Goal: Task Accomplishment & Management: Use online tool/utility

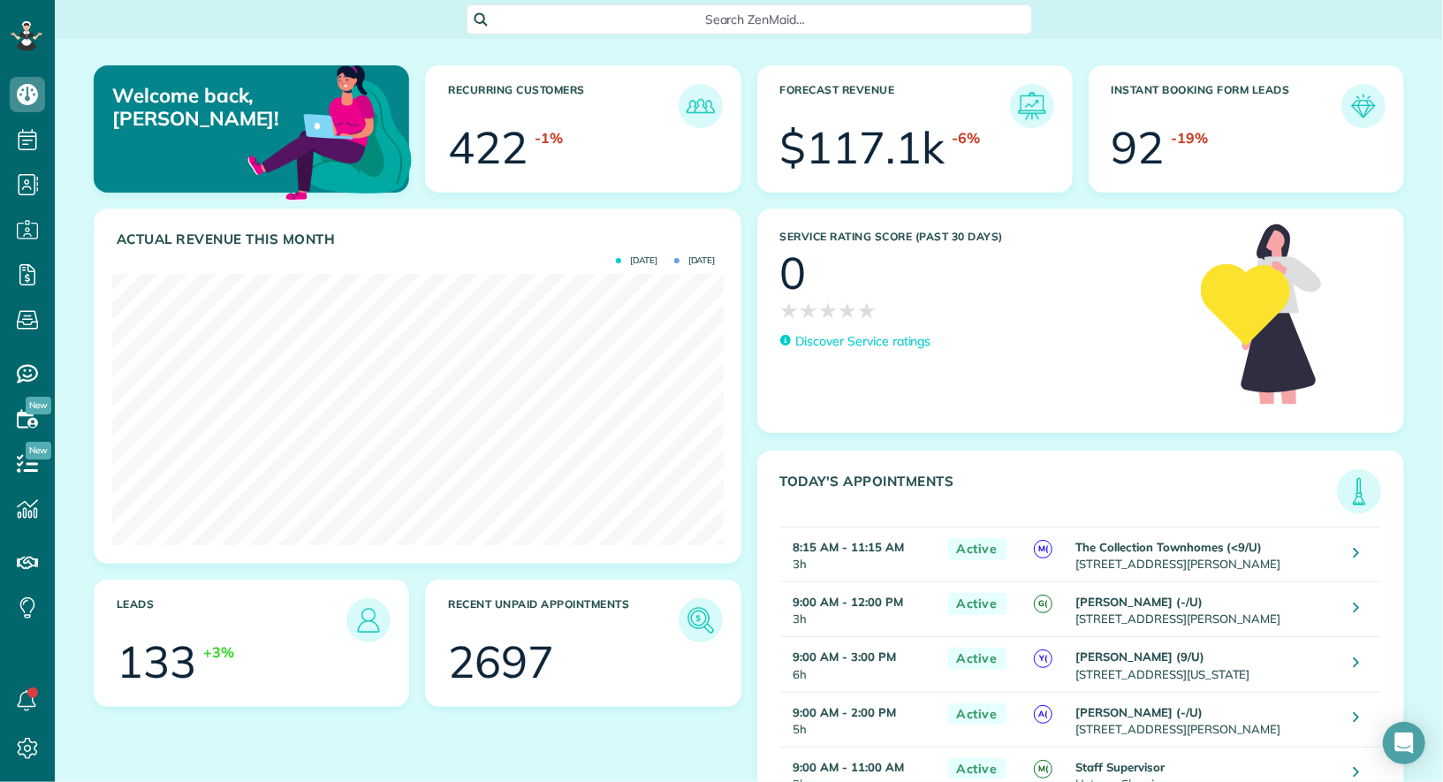
scroll to position [270, 611]
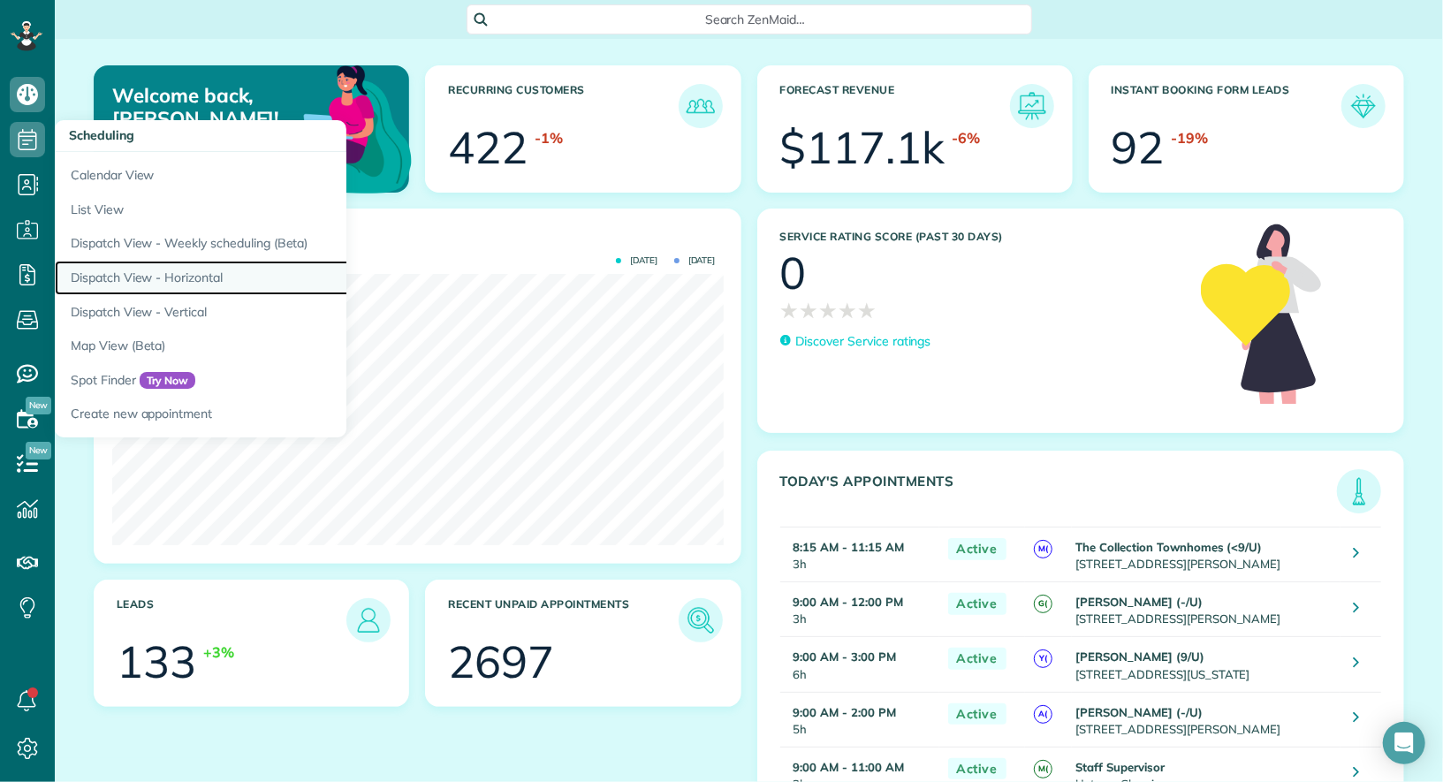
click at [195, 288] on link "Dispatch View - Horizontal" at bounding box center [276, 278] width 442 height 34
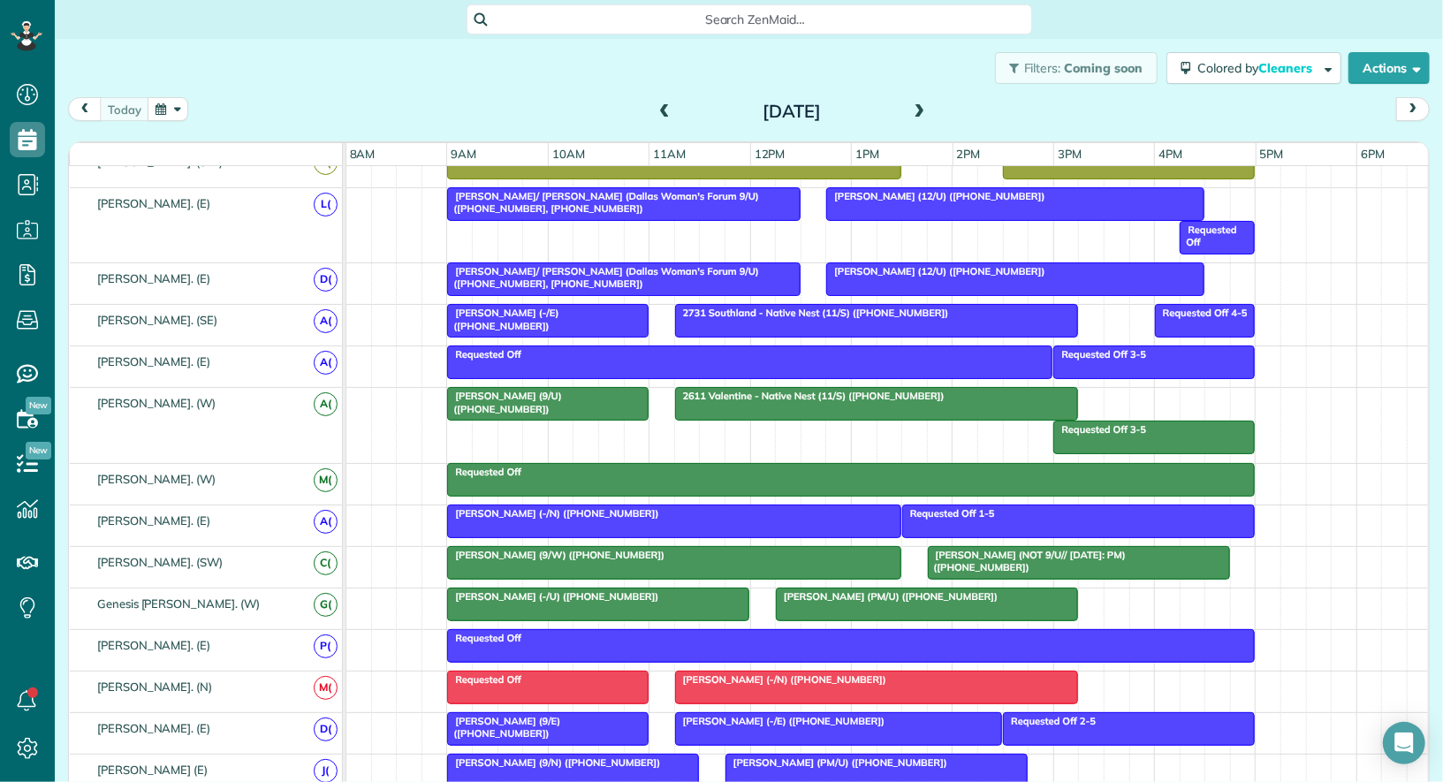
scroll to position [1032, 0]
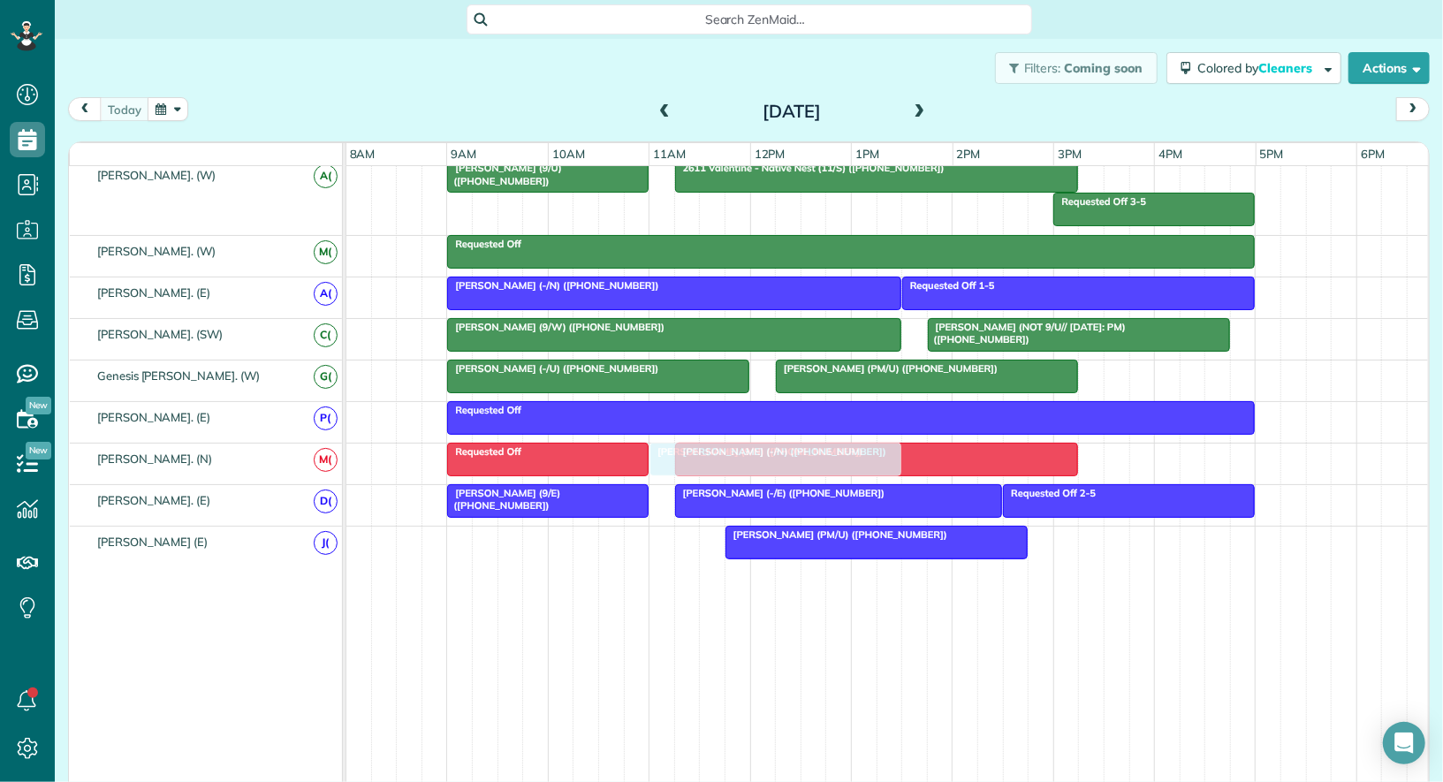
drag, startPoint x: 473, startPoint y: 542, endPoint x: 679, endPoint y: 466, distance: 219.5
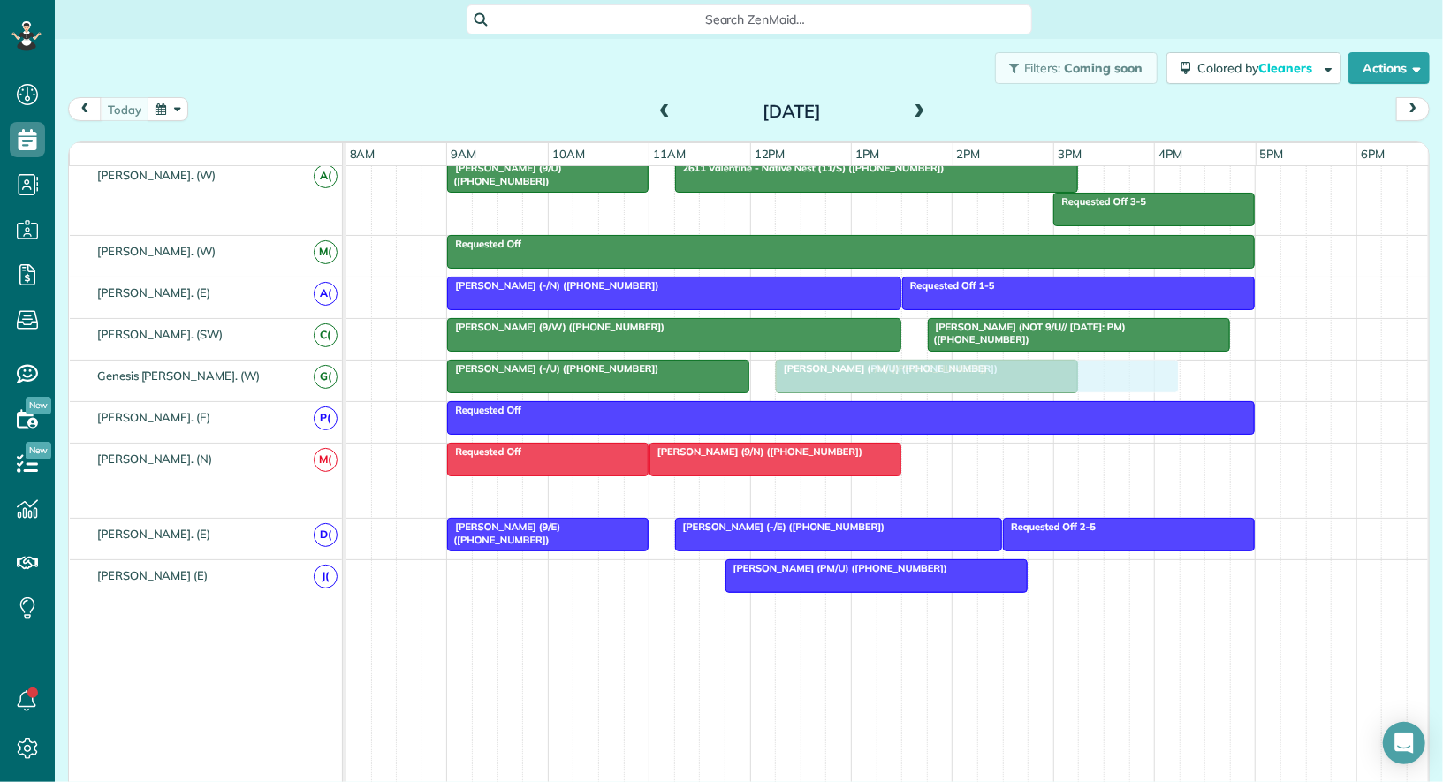
drag, startPoint x: 772, startPoint y: 480, endPoint x: 867, endPoint y: 376, distance: 140.7
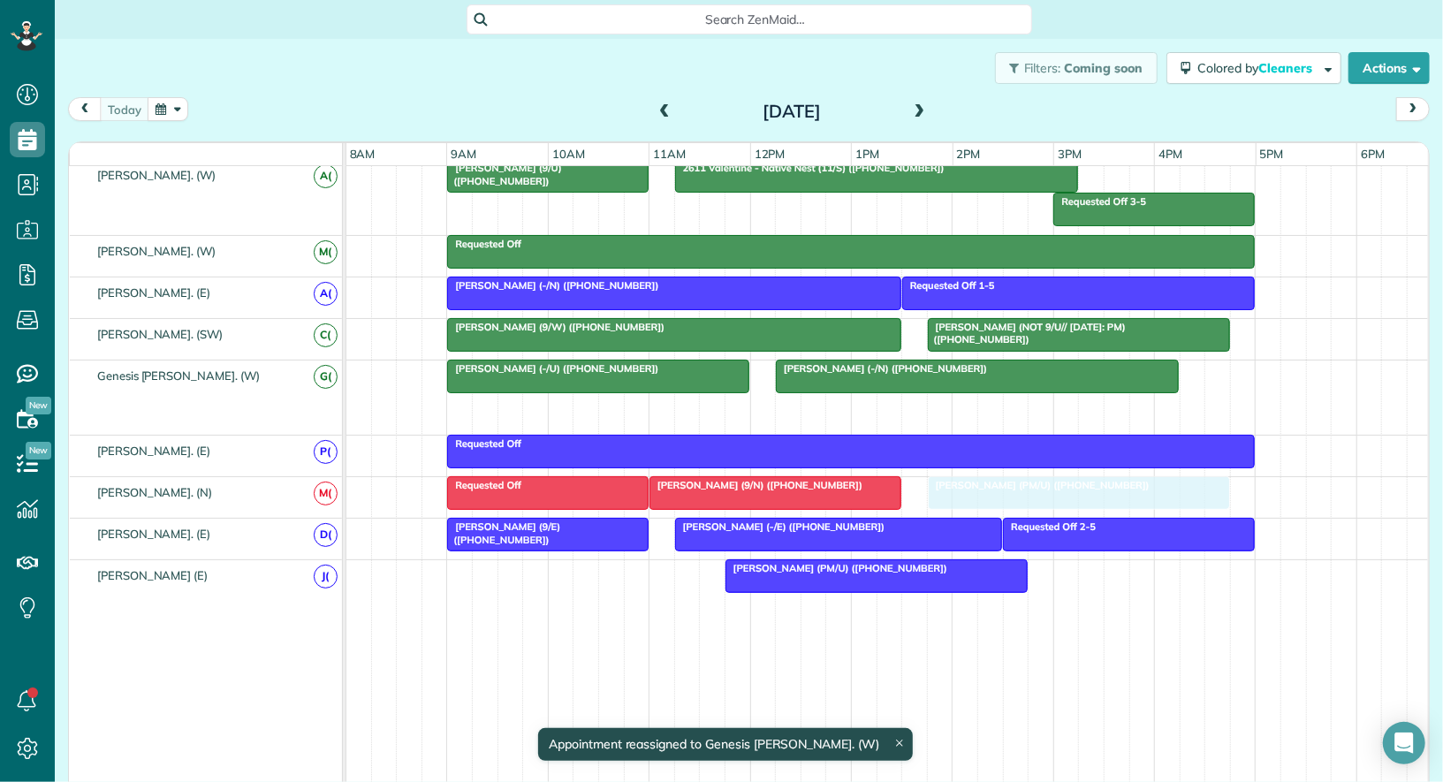
drag, startPoint x: 860, startPoint y: 392, endPoint x: 1013, endPoint y: 489, distance: 181.2
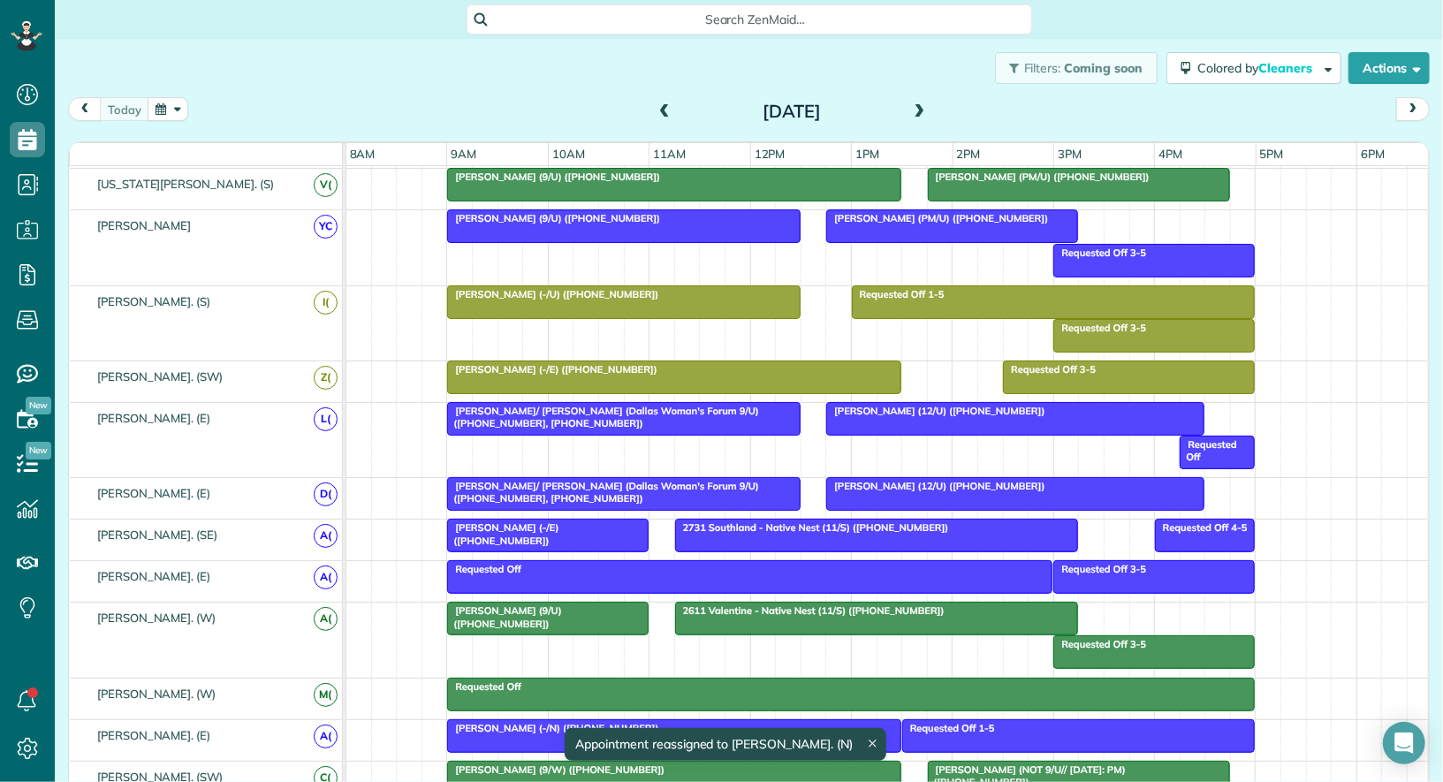
scroll to position [533, 0]
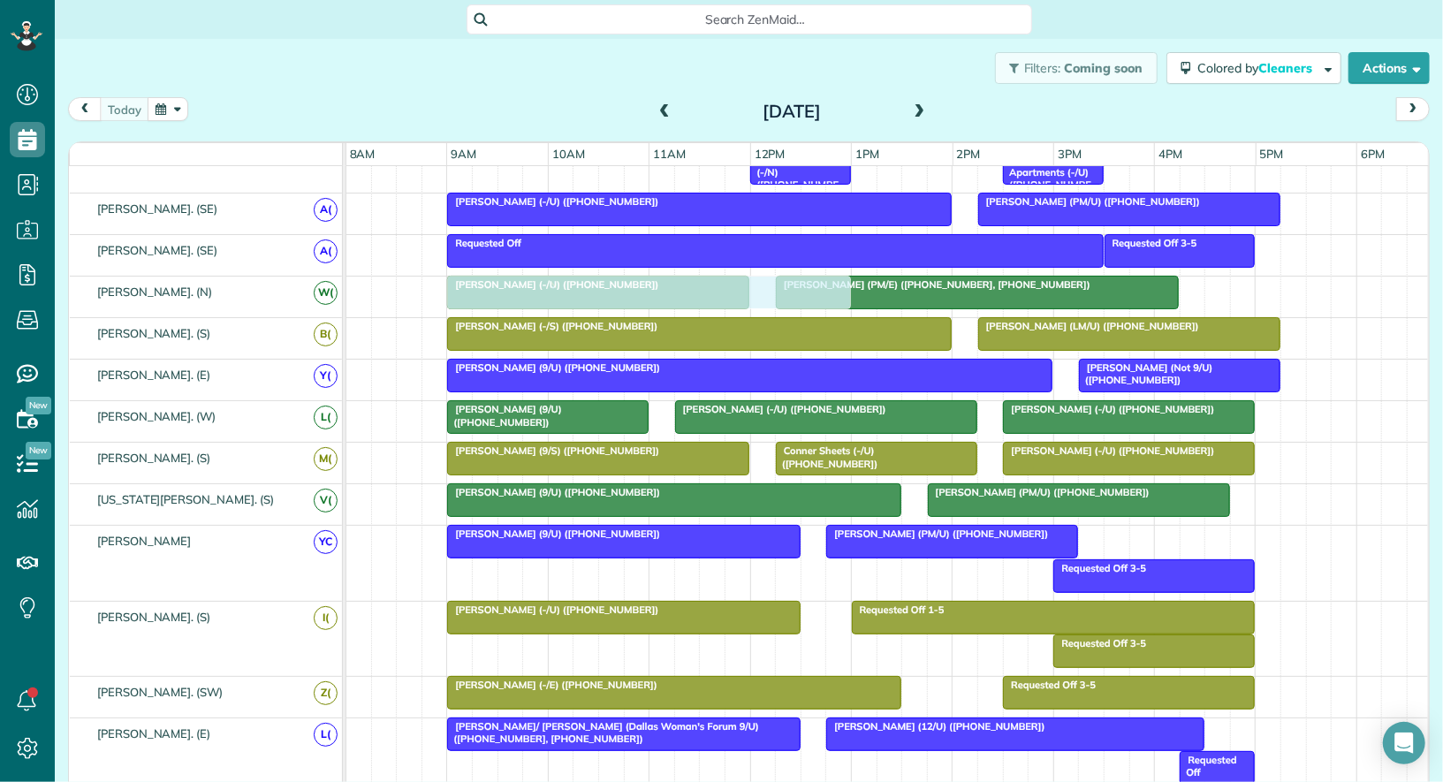
drag, startPoint x: 871, startPoint y: 557, endPoint x: 551, endPoint y: 282, distance: 421.1
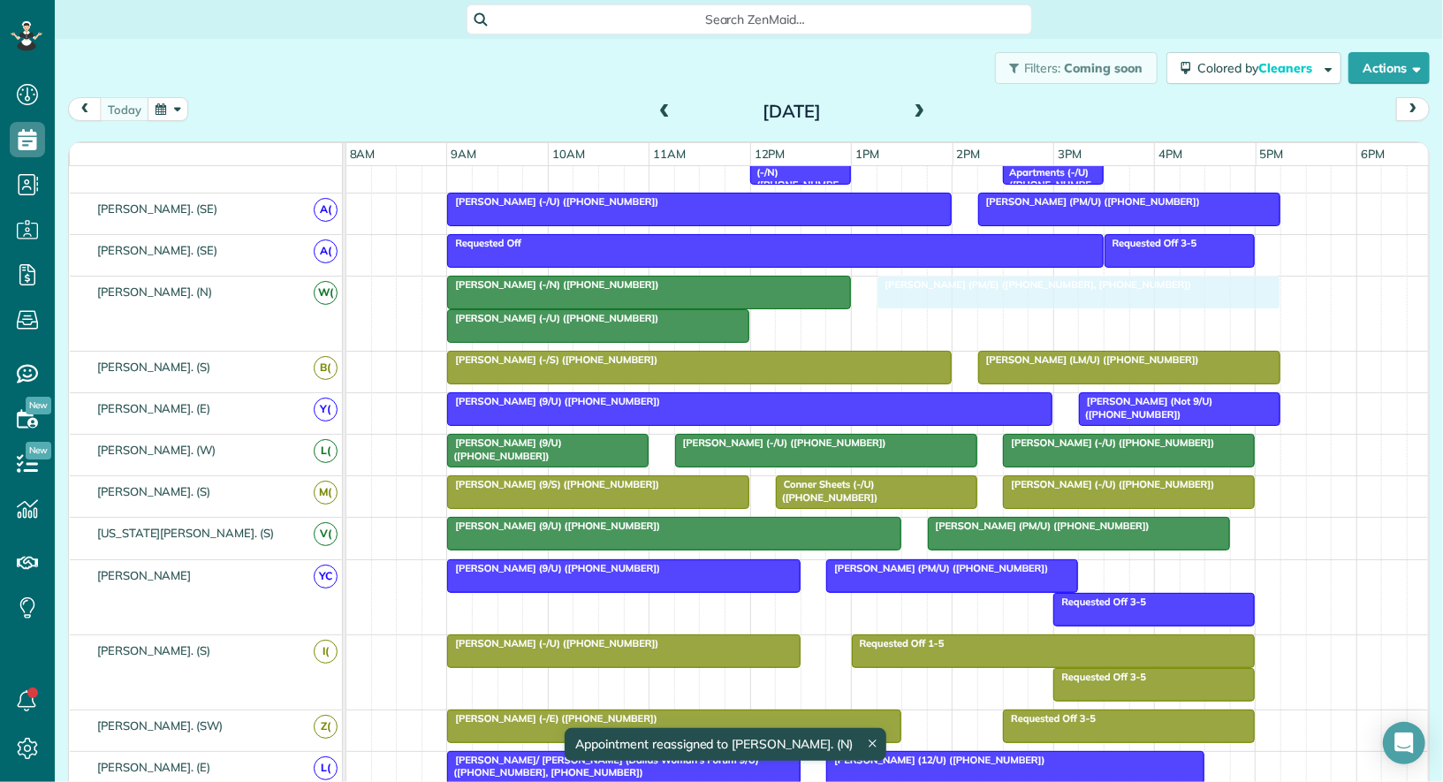
drag, startPoint x: 877, startPoint y: 323, endPoint x: 971, endPoint y: 316, distance: 94.8
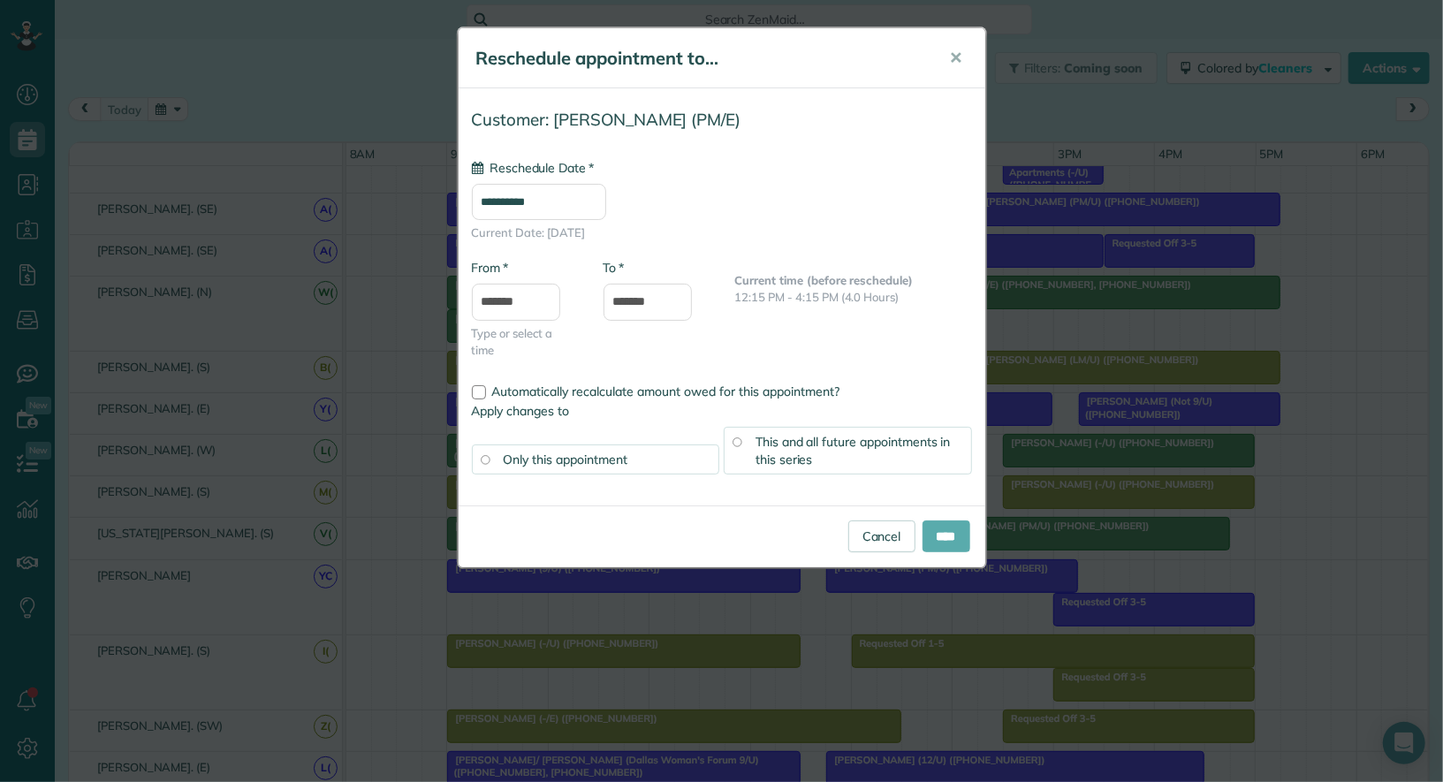
type input "**********"
click at [940, 533] on input "****" at bounding box center [947, 537] width 48 height 32
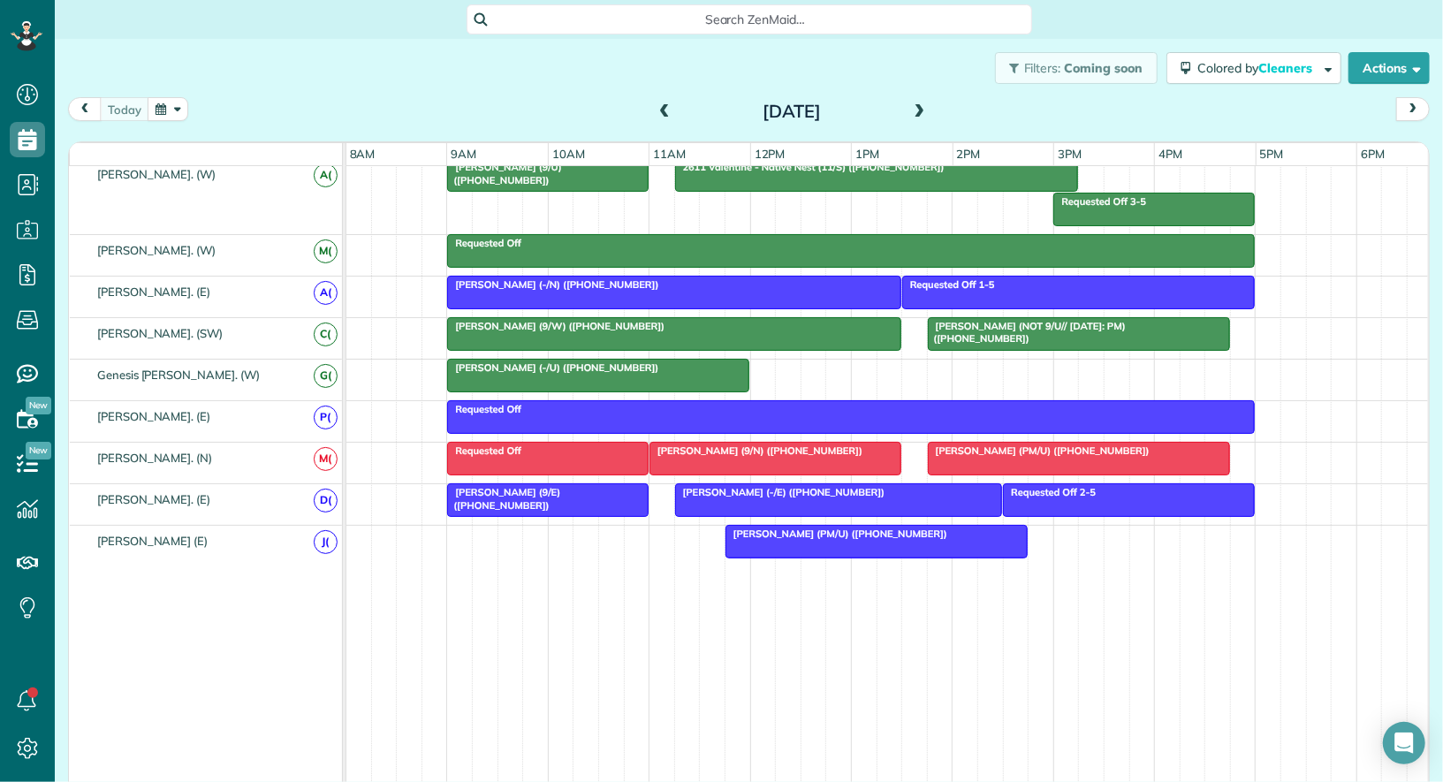
click at [460, 526] on div "[PERSON_NAME] (PM/U) ([PHONE_NUMBER])" at bounding box center [888, 546] width 1084 height 41
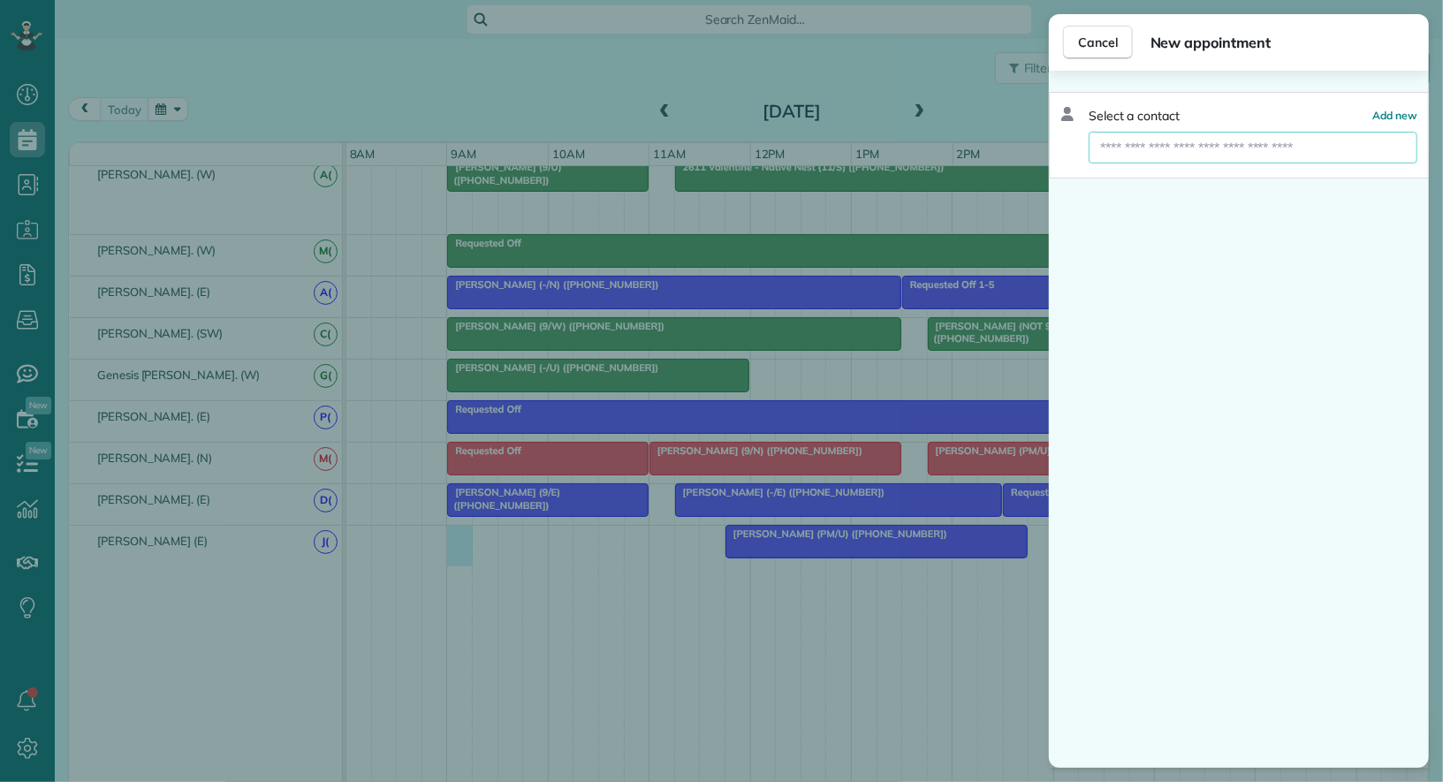
click at [1213, 148] on input "text" at bounding box center [1253, 148] width 329 height 32
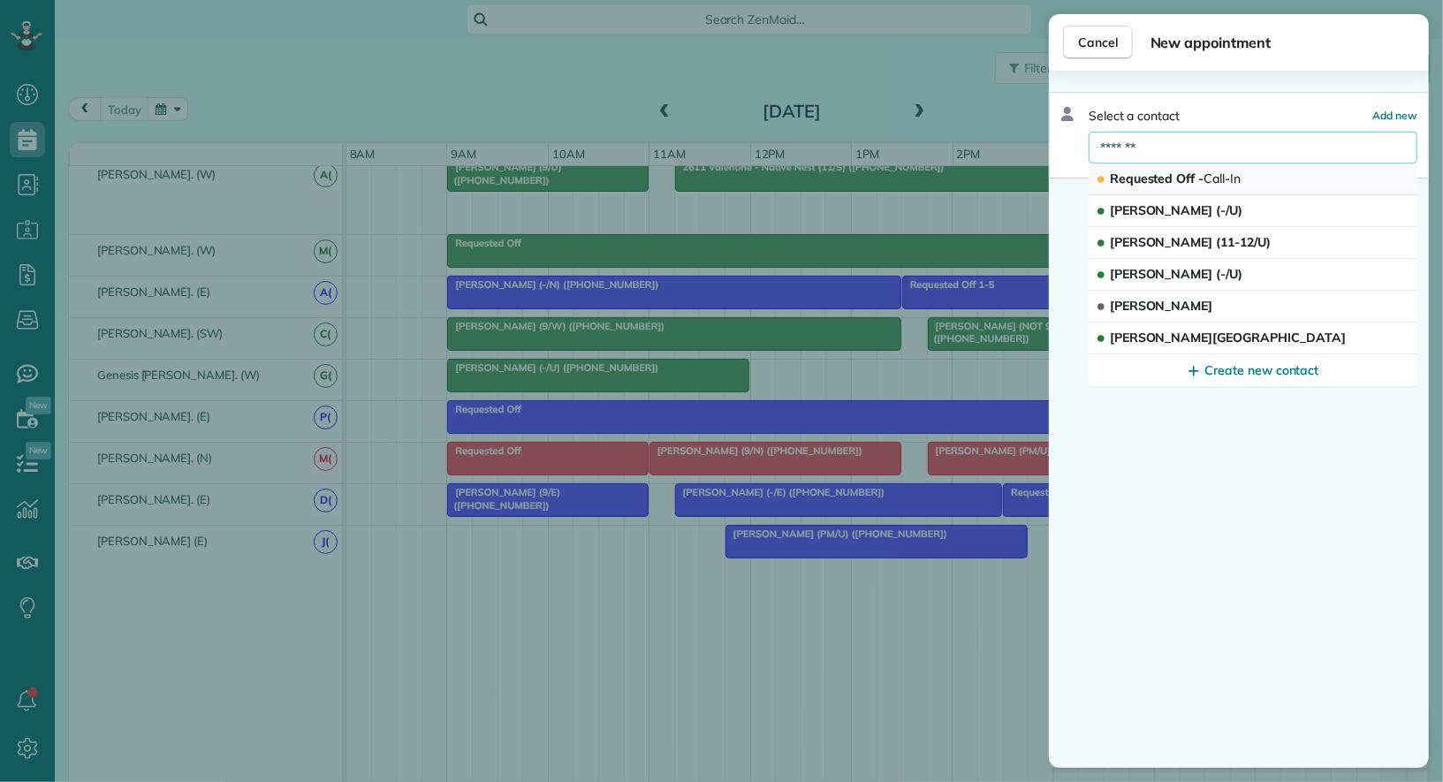
type input "*******"
click at [1205, 181] on span "Call-In" at bounding box center [1222, 179] width 37 height 16
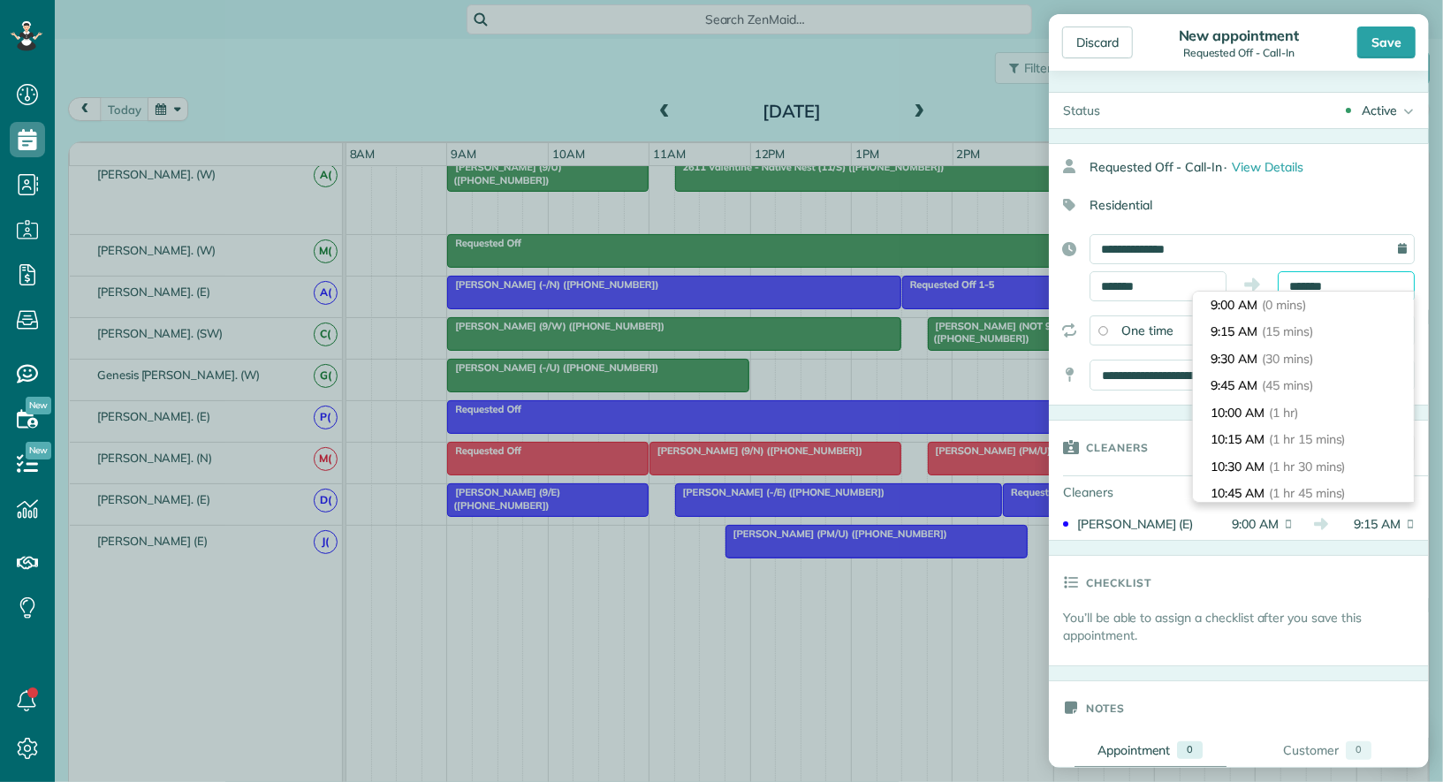
click at [1324, 294] on body "Dashboard Scheduling Calendar View List View Dispatch View - Weekly scheduling …" at bounding box center [721, 391] width 1443 height 782
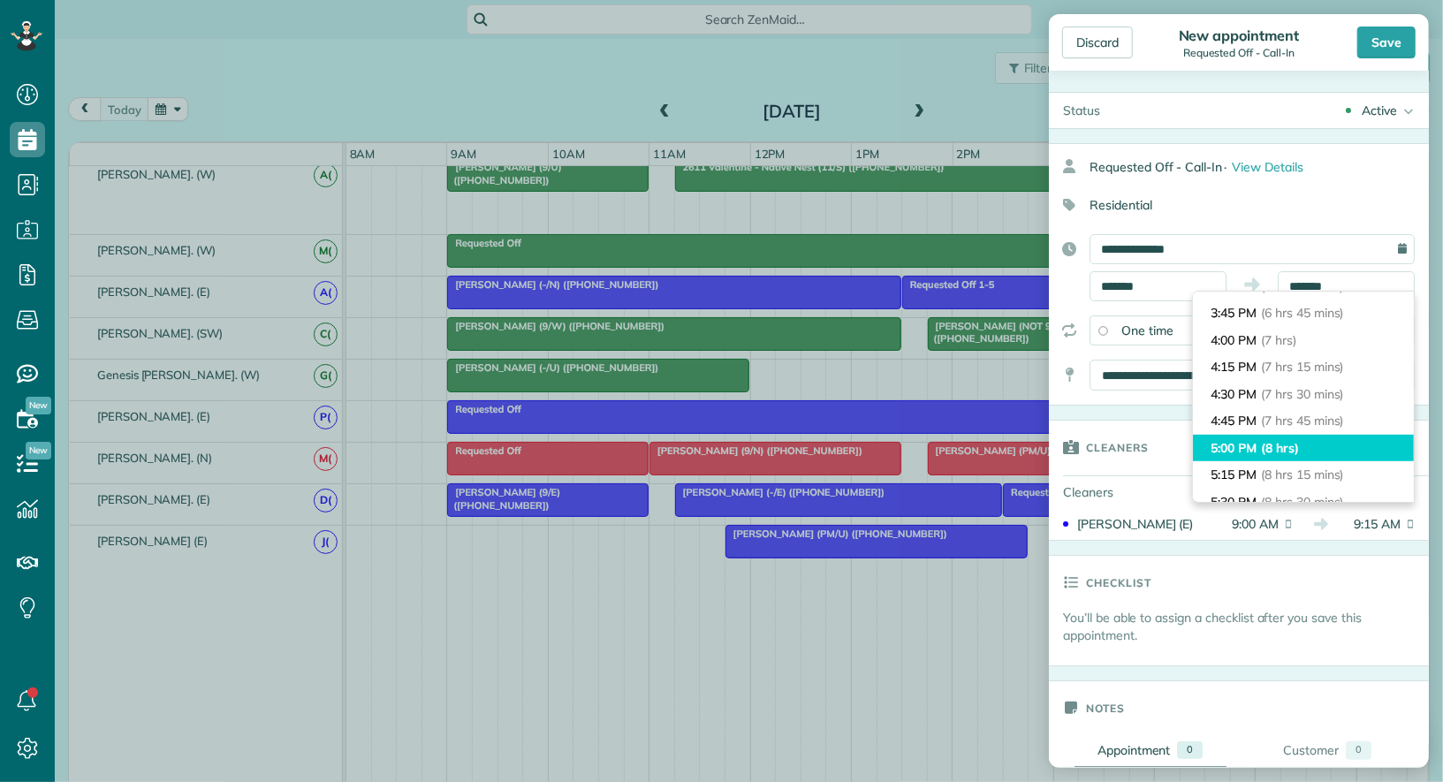
type input "*******"
click at [1298, 440] on span "(8 hrs)" at bounding box center [1280, 448] width 38 height 16
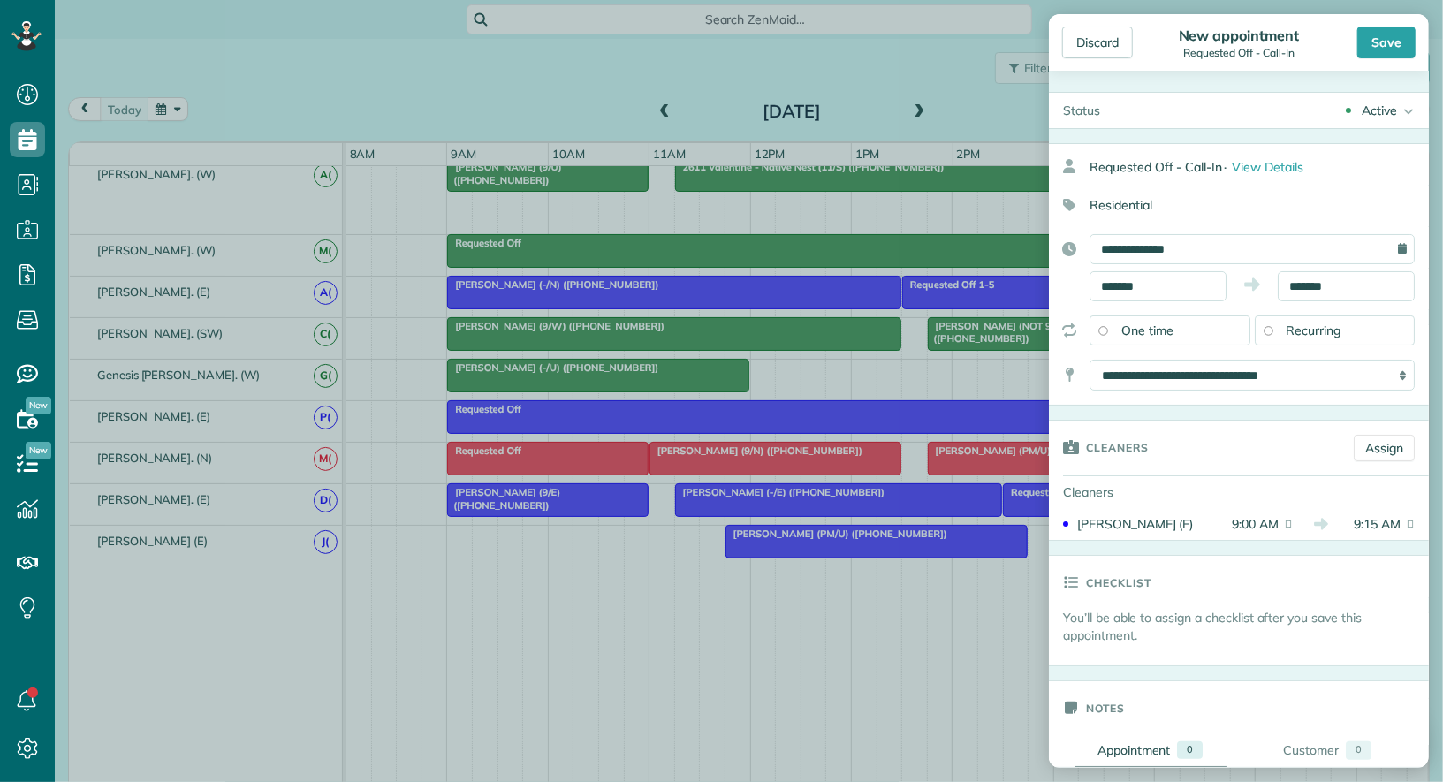
click at [1370, 118] on div "Active" at bounding box center [1379, 111] width 35 height 18
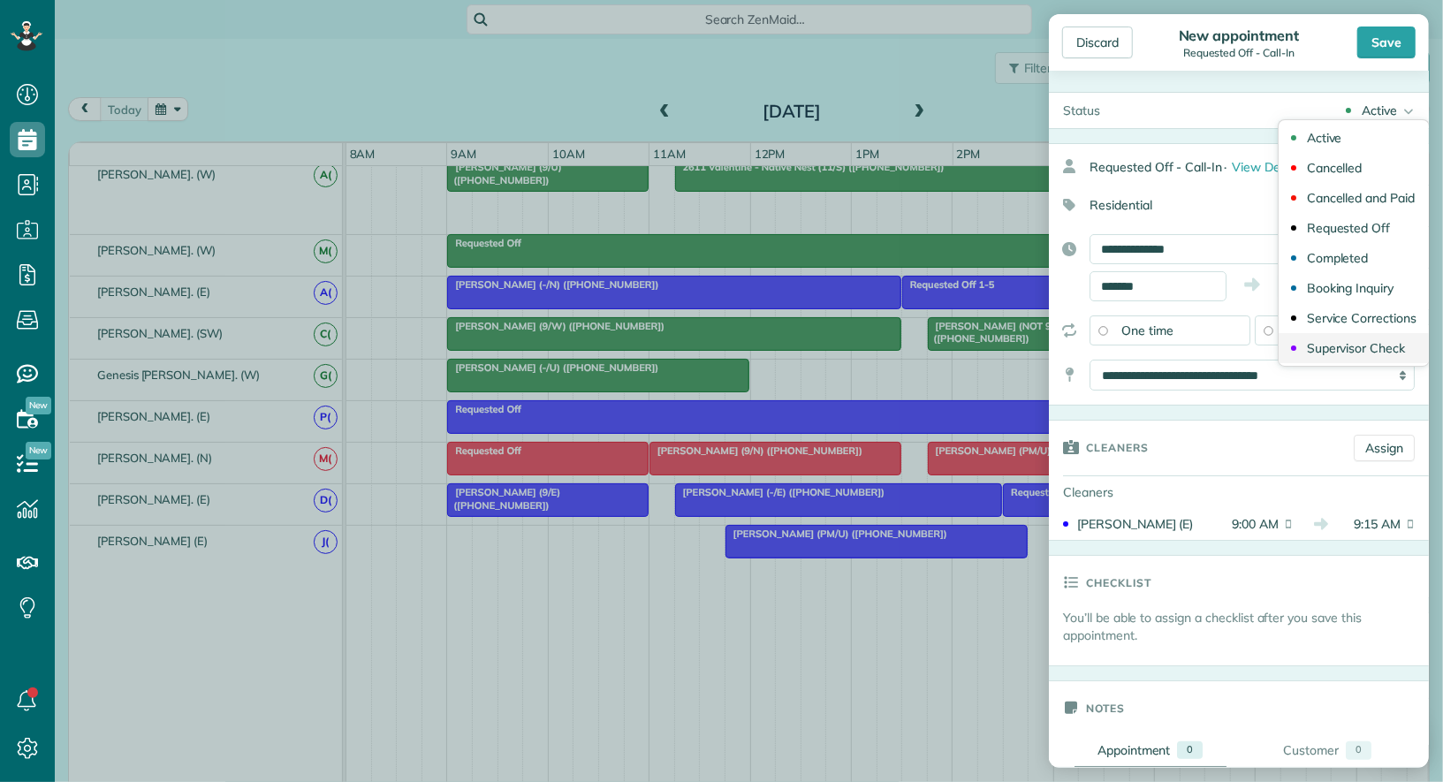
click at [1360, 353] on div "Supervisor Check" at bounding box center [1356, 348] width 98 height 12
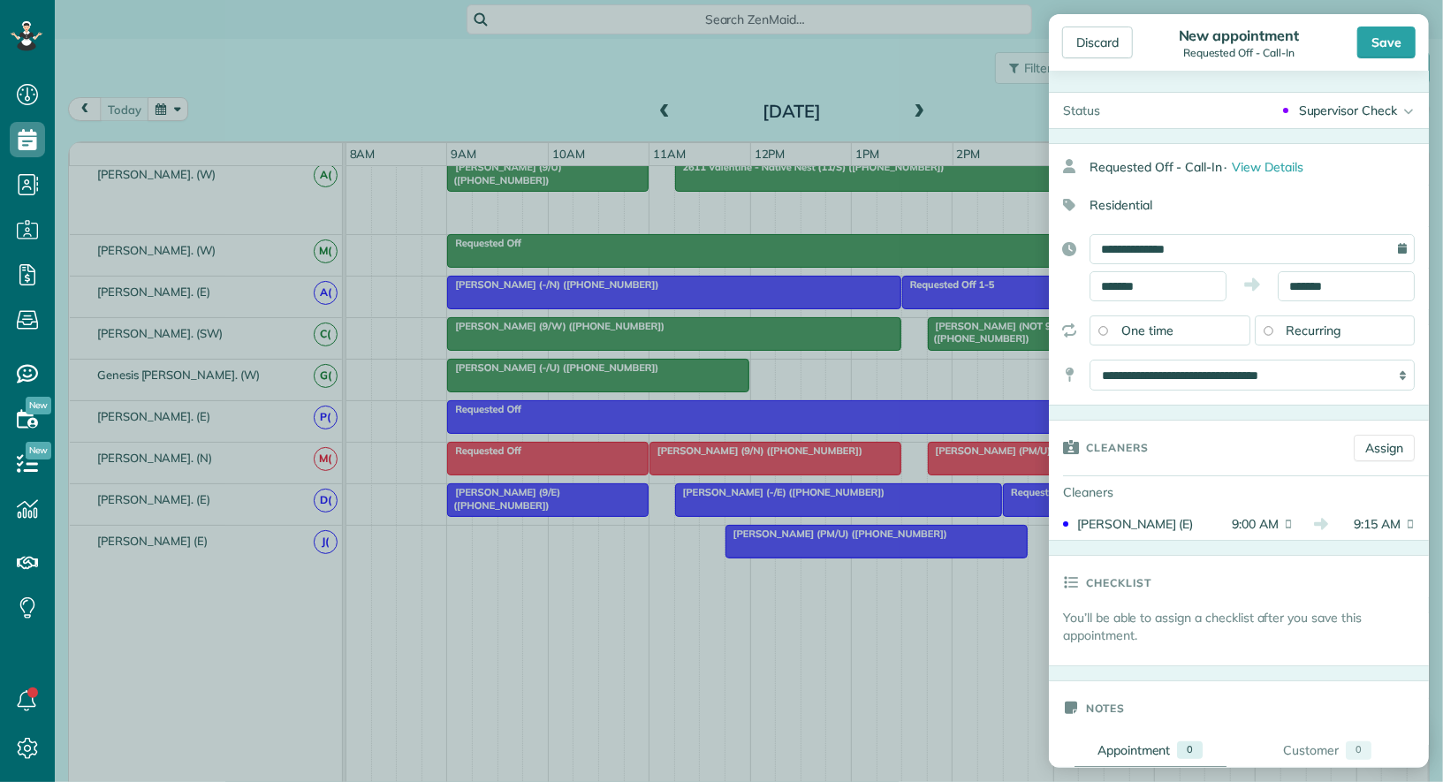
click at [1376, 108] on div "Supervisor Check" at bounding box center [1348, 111] width 98 height 18
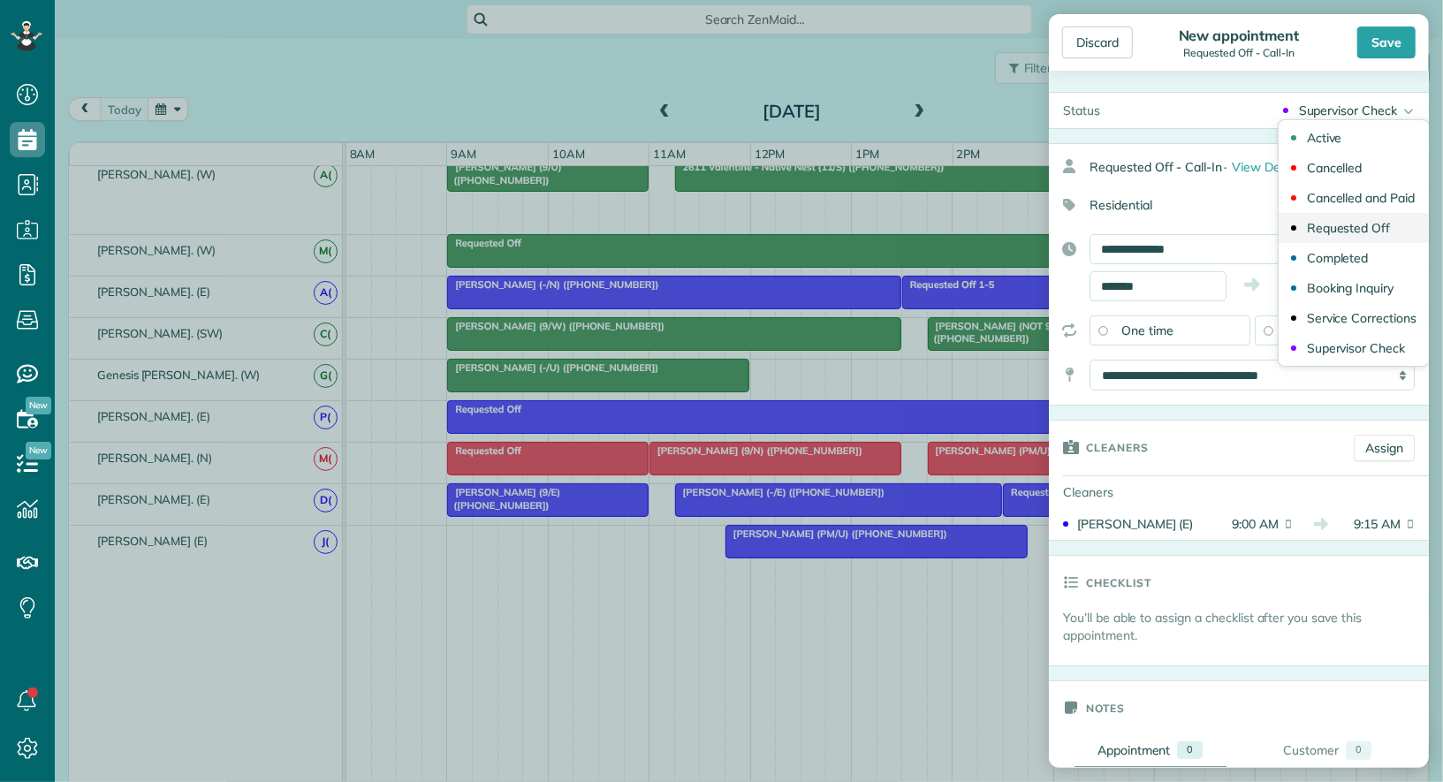
click at [1359, 222] on div "Requested Off" at bounding box center [1349, 228] width 84 height 12
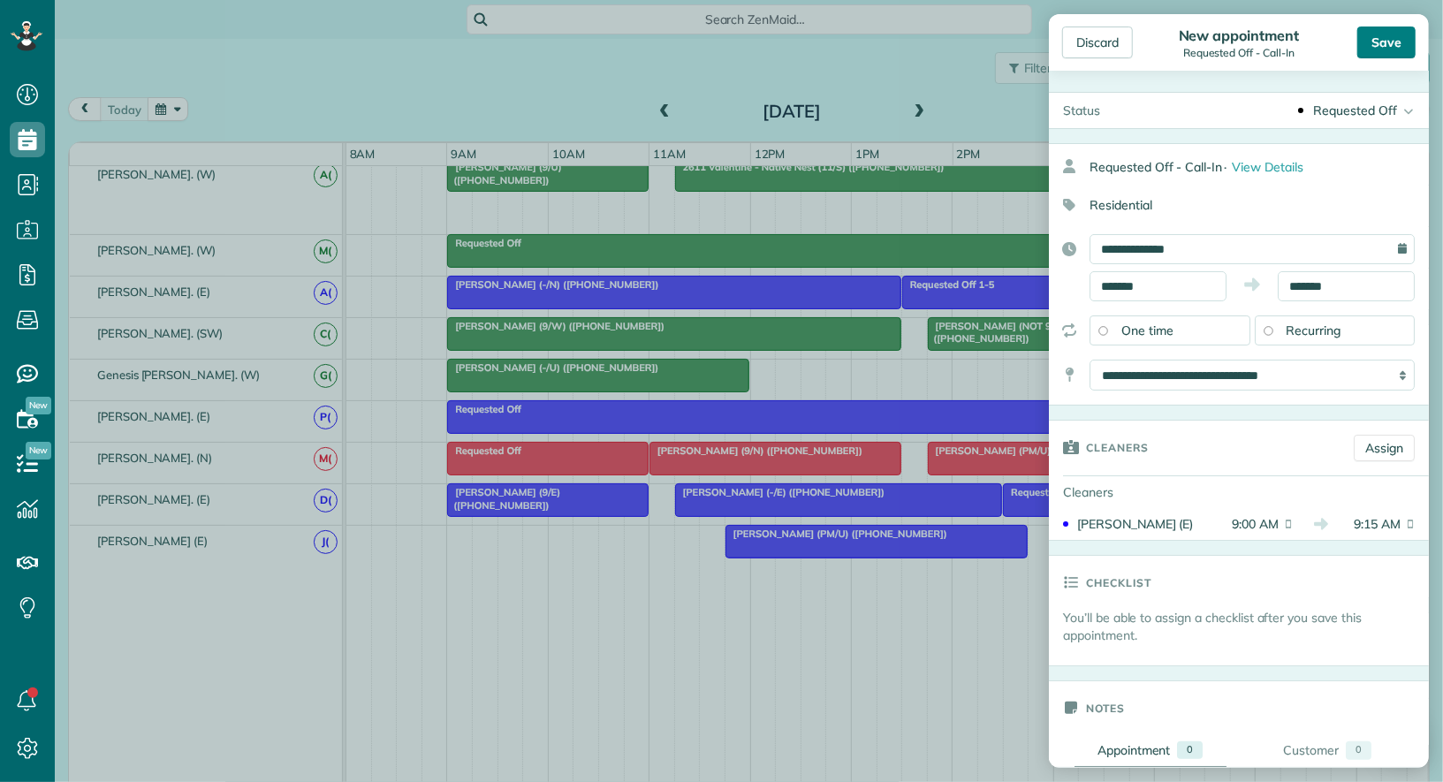
click at [1373, 43] on div "Save" at bounding box center [1386, 43] width 58 height 32
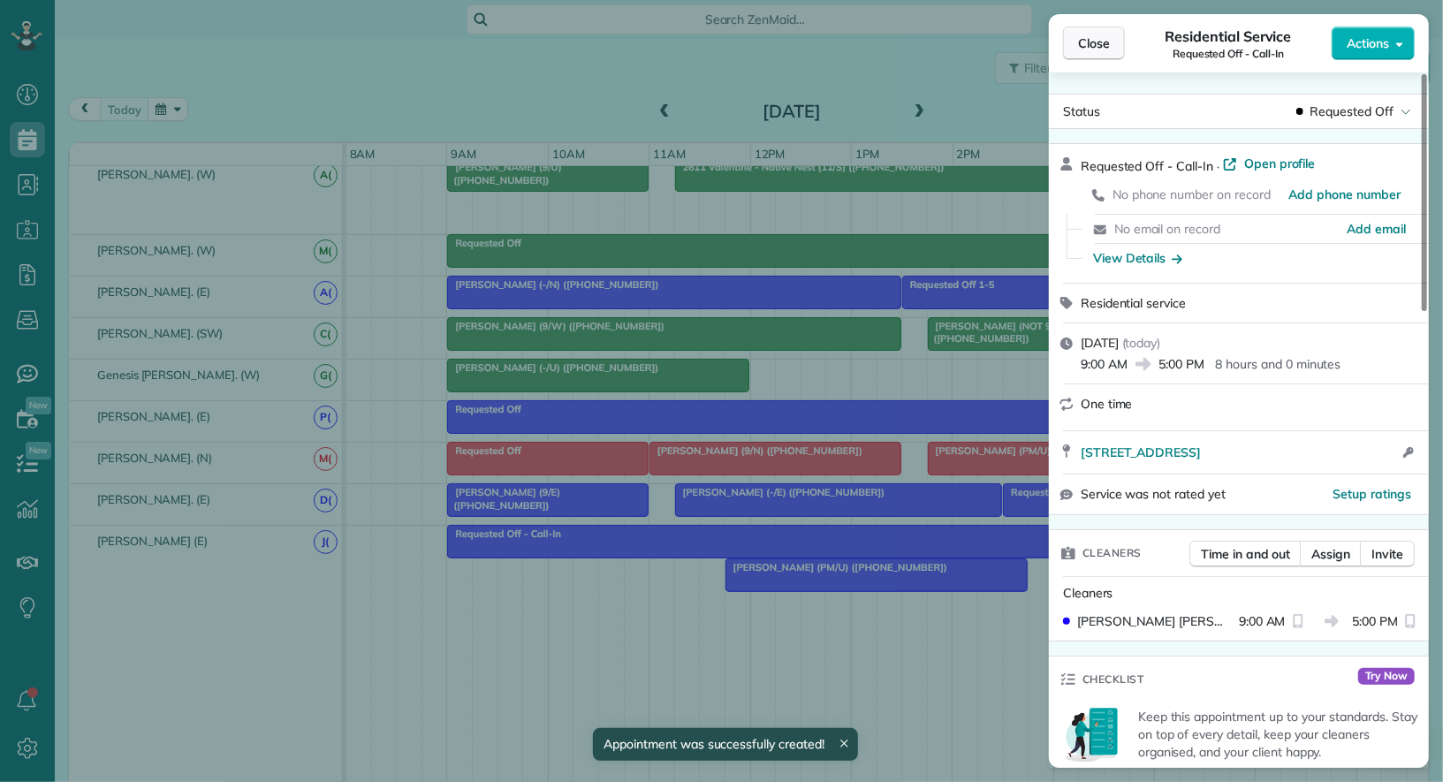
click at [1104, 46] on span "Close" at bounding box center [1094, 43] width 32 height 18
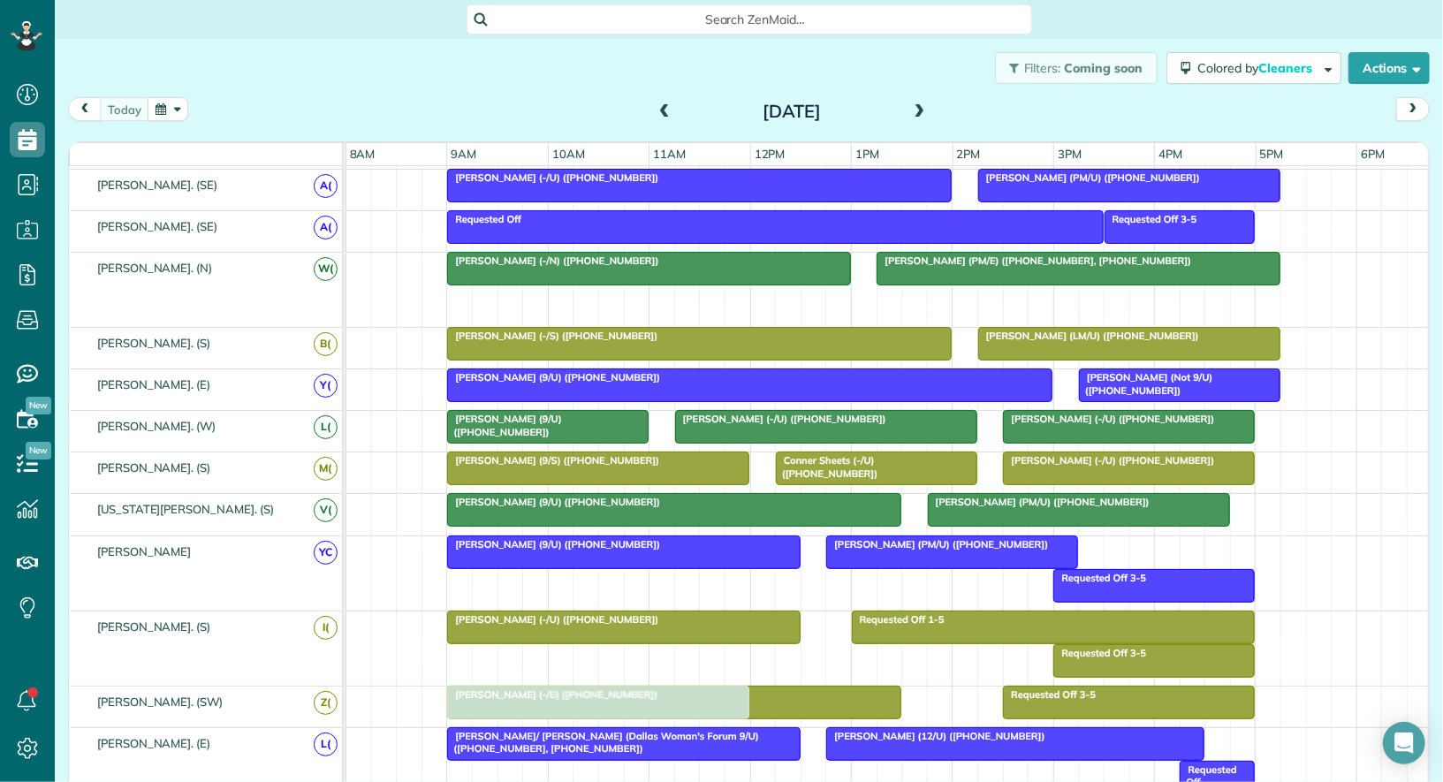
drag, startPoint x: 581, startPoint y: 286, endPoint x: 581, endPoint y: 698, distance: 411.8
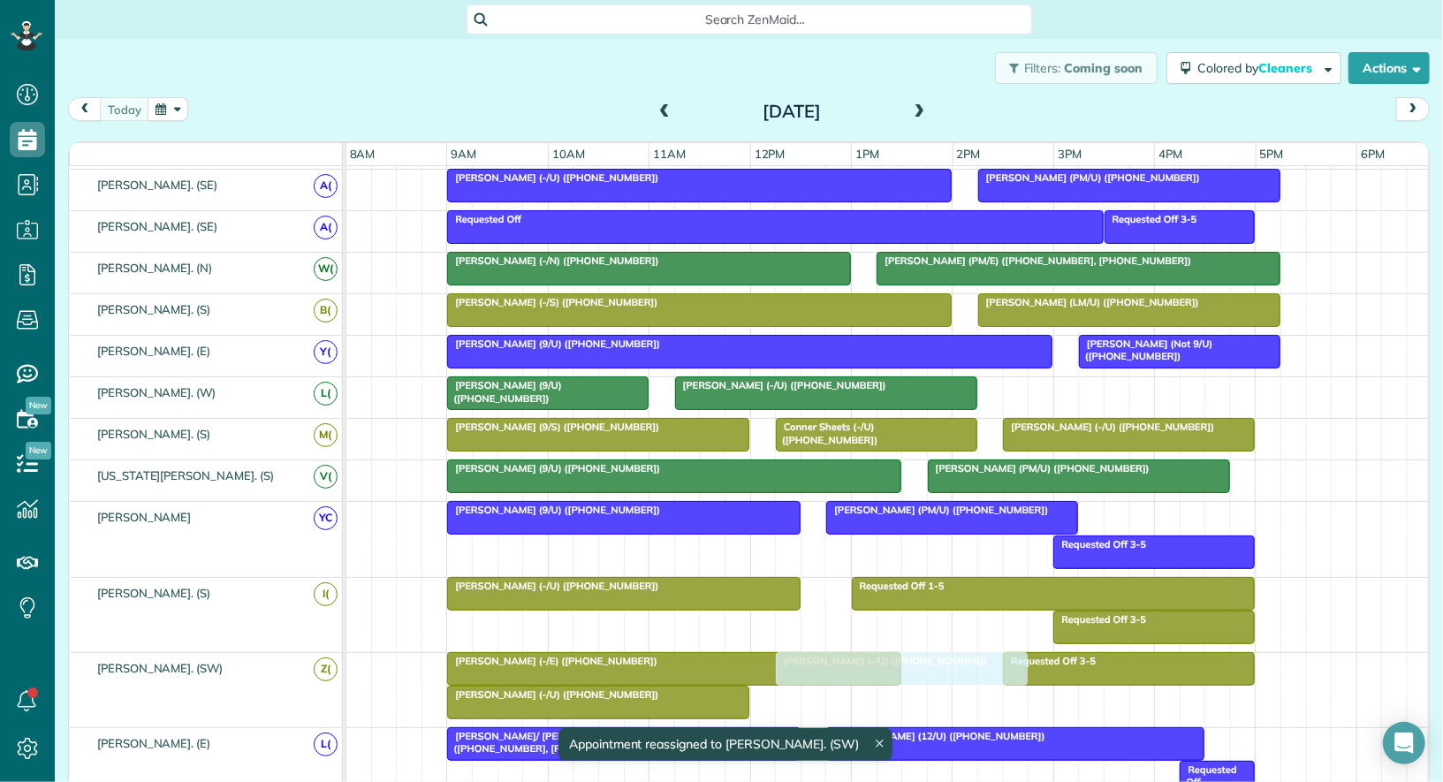
drag, startPoint x: 1044, startPoint y: 384, endPoint x: 809, endPoint y: 698, distance: 392.0
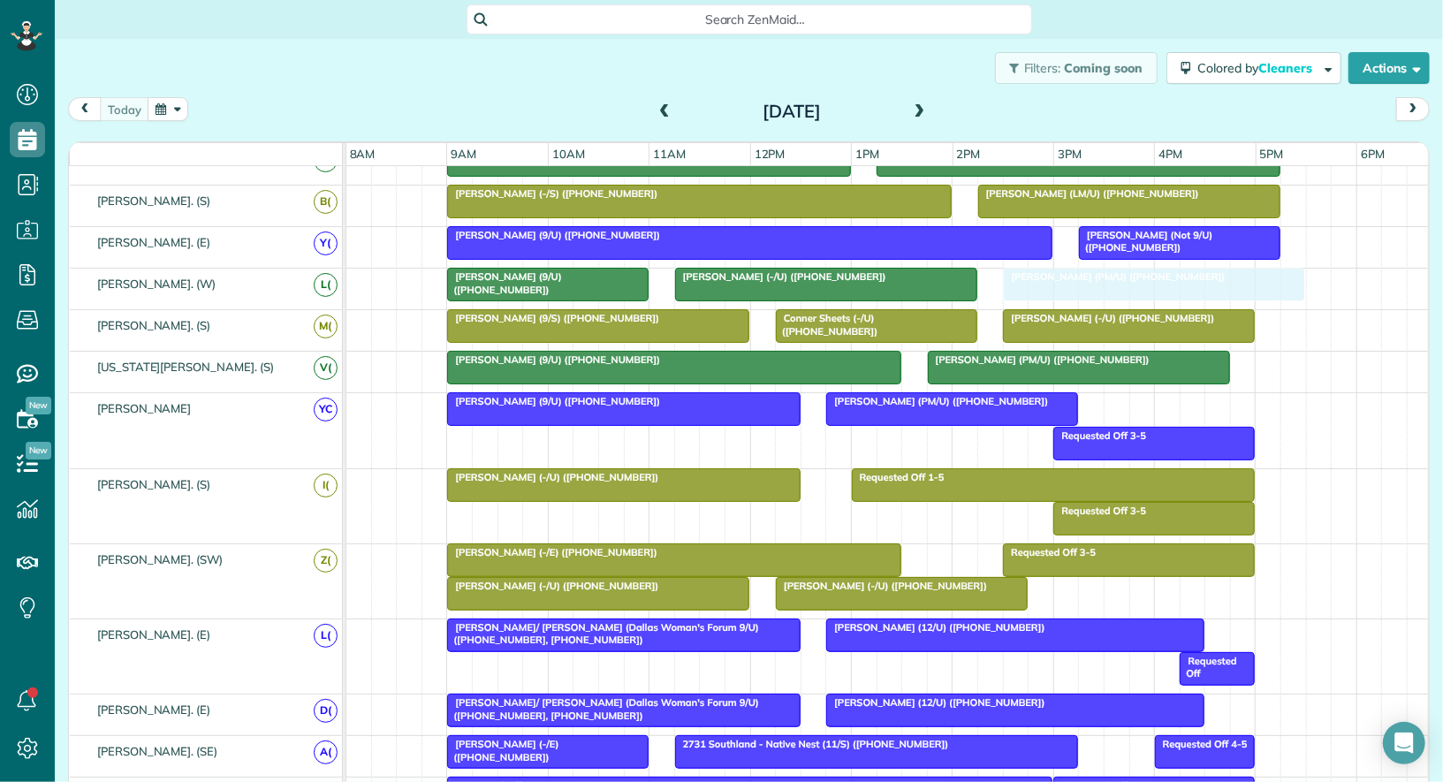
drag, startPoint x: 782, startPoint y: 528, endPoint x: 1072, endPoint y: 297, distance: 370.5
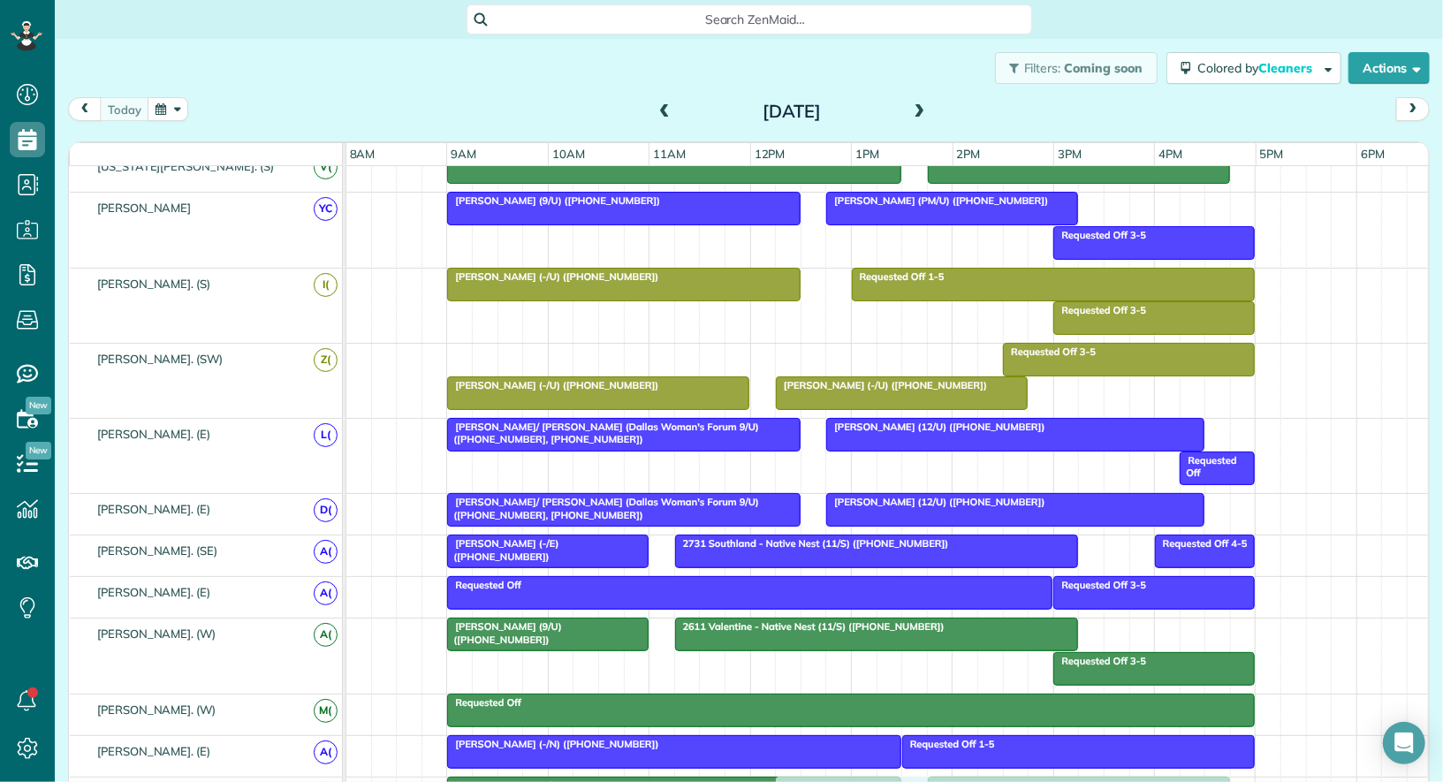
drag, startPoint x: 529, startPoint y: 338, endPoint x: 861, endPoint y: 782, distance: 554.5
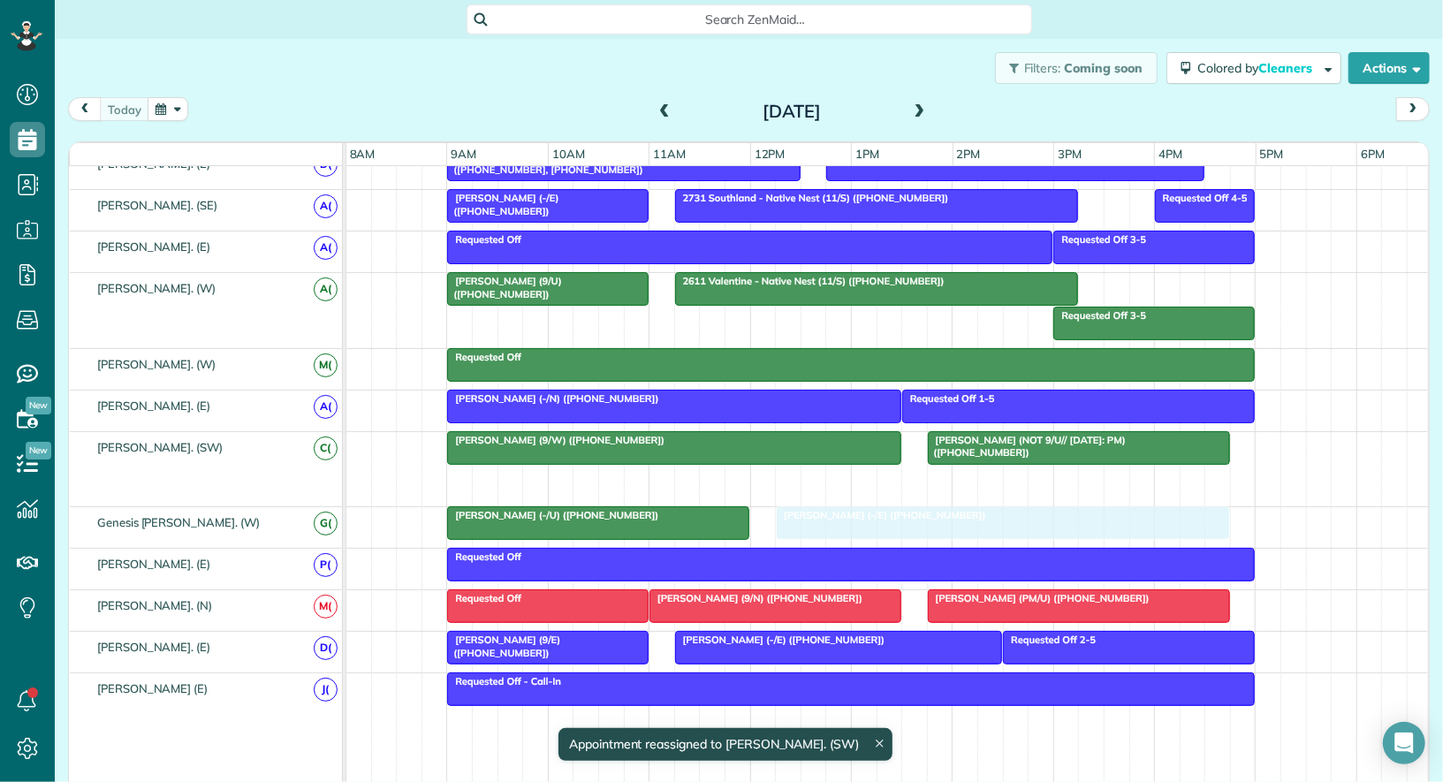
drag, startPoint x: 823, startPoint y: 467, endPoint x: 821, endPoint y: 508, distance: 41.6
